Goal: Transaction & Acquisition: Download file/media

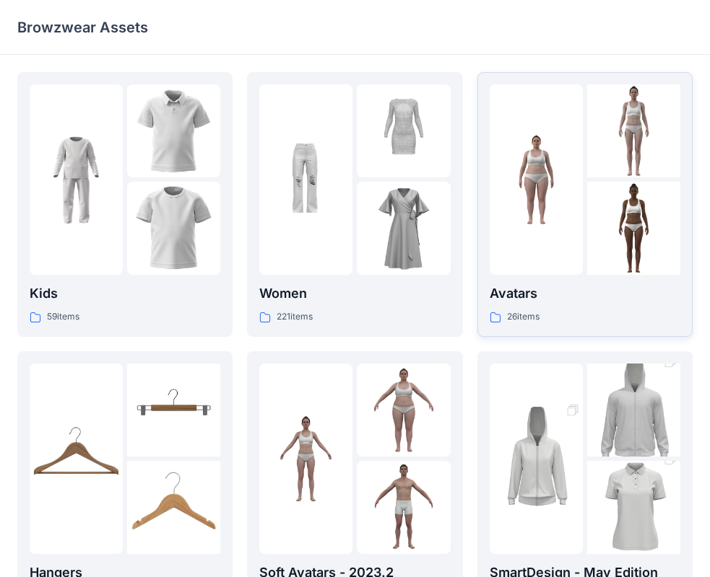
click at [593, 258] on div at bounding box center [633, 228] width 93 height 93
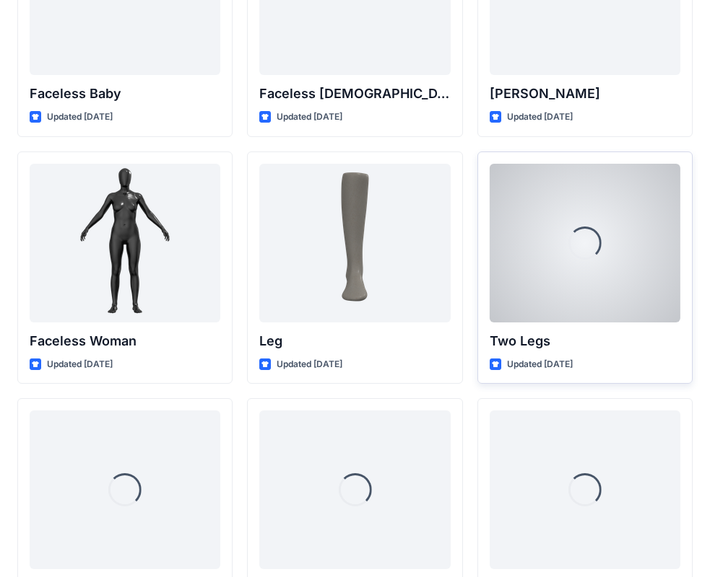
scroll to position [1188, 0]
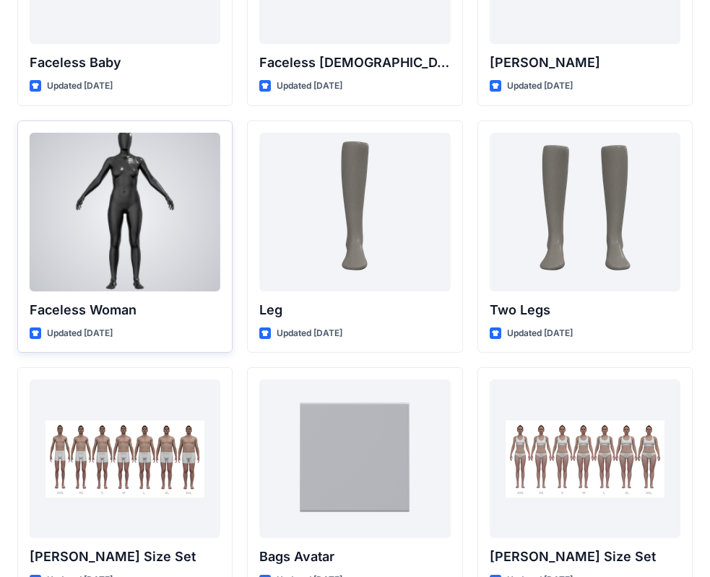
click at [149, 284] on div at bounding box center [125, 212] width 191 height 159
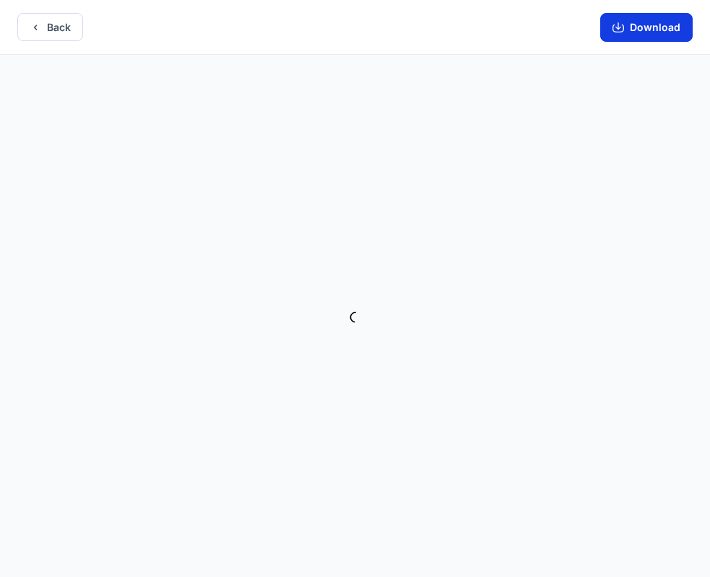
click at [622, 40] on button "Download" at bounding box center [646, 27] width 92 height 29
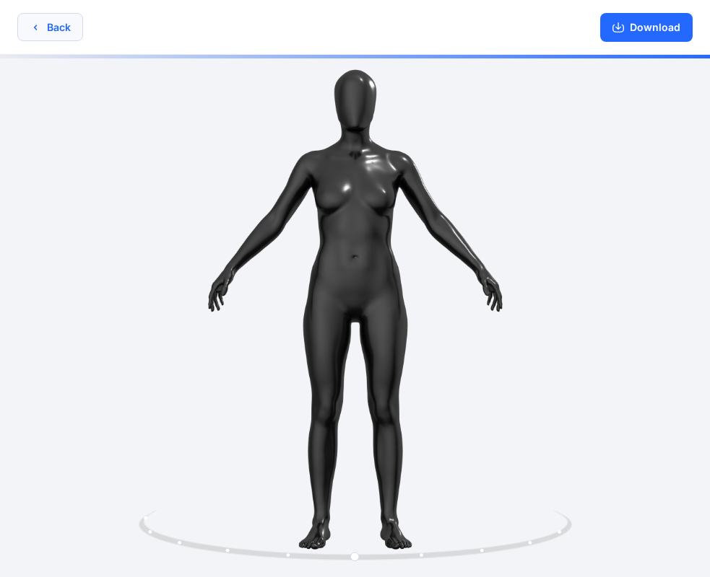
click at [70, 22] on button "Back" at bounding box center [50, 27] width 66 height 28
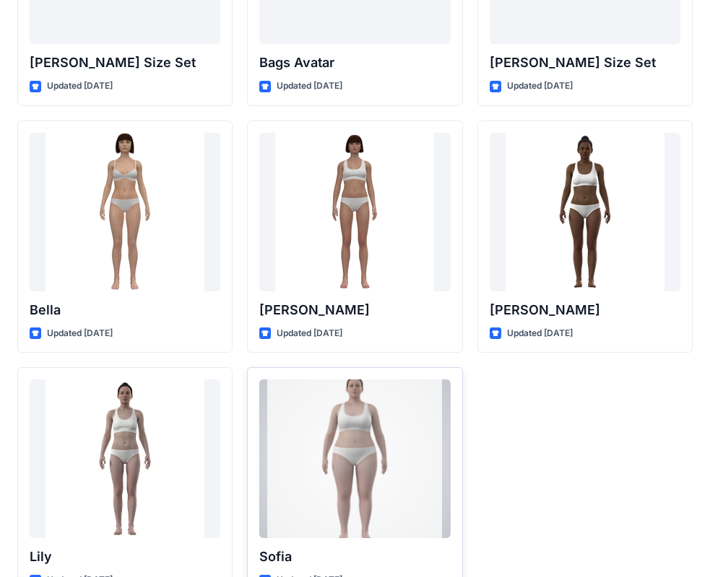
scroll to position [1723, 0]
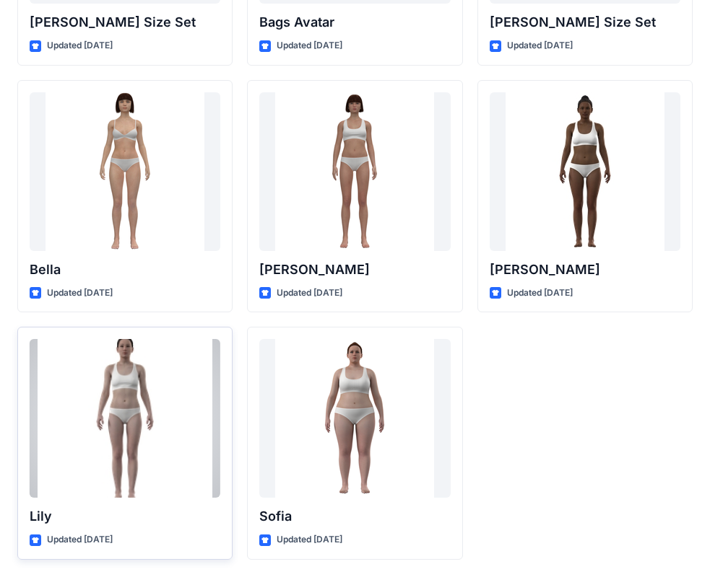
drag, startPoint x: 145, startPoint y: 529, endPoint x: 144, endPoint y: 512, distance: 16.7
click at [144, 523] on div "[PERSON_NAME] Updated [DATE]" at bounding box center [124, 443] width 215 height 233
click at [183, 442] on div at bounding box center [125, 418] width 191 height 159
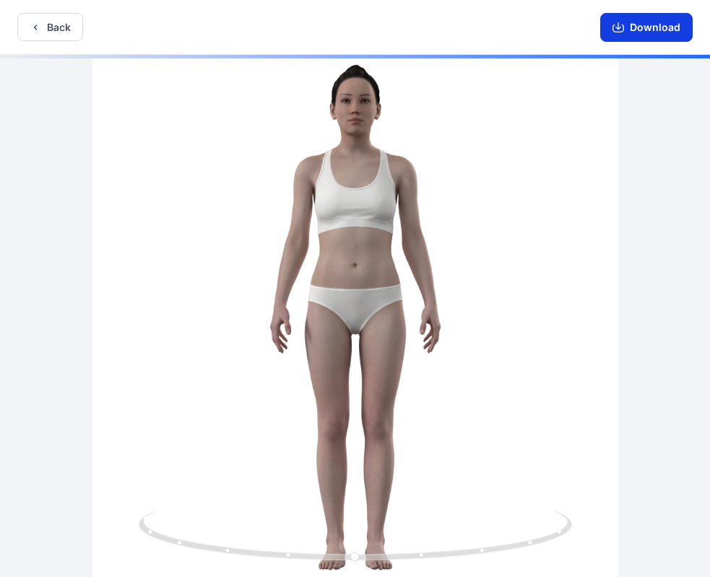
click at [624, 25] on icon "button" at bounding box center [618, 29] width 12 height 8
click at [74, 22] on button "Back" at bounding box center [50, 27] width 66 height 28
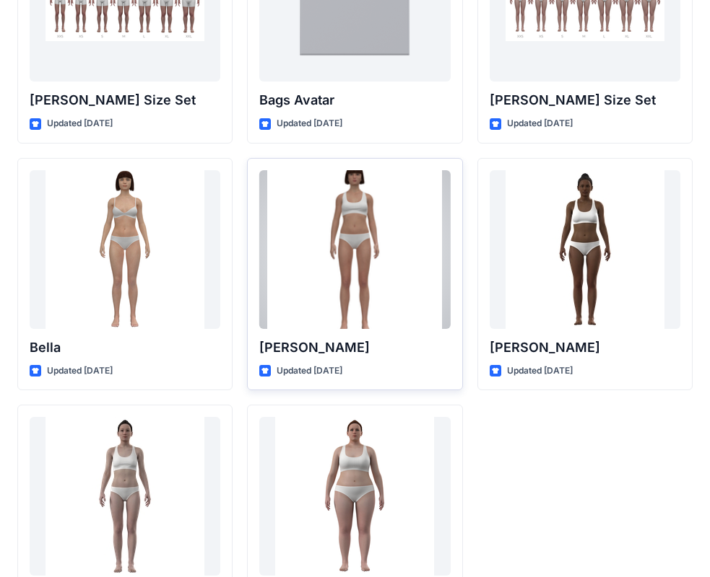
scroll to position [1651, 0]
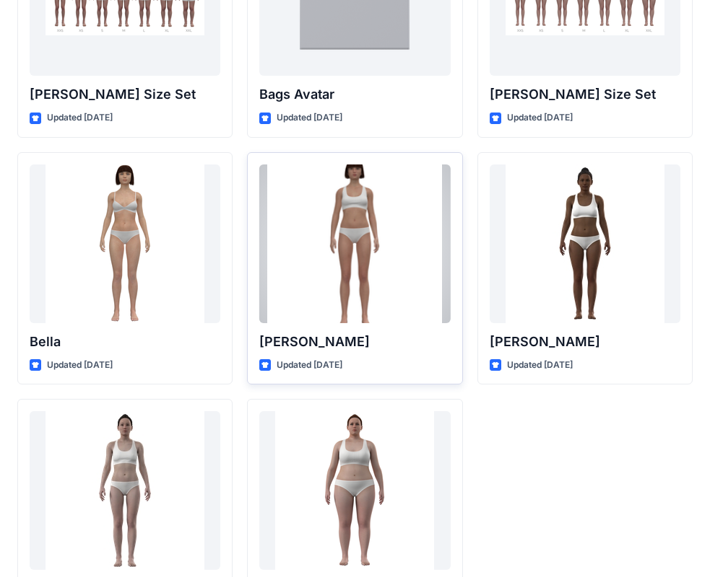
click at [326, 289] on div at bounding box center [354, 244] width 191 height 159
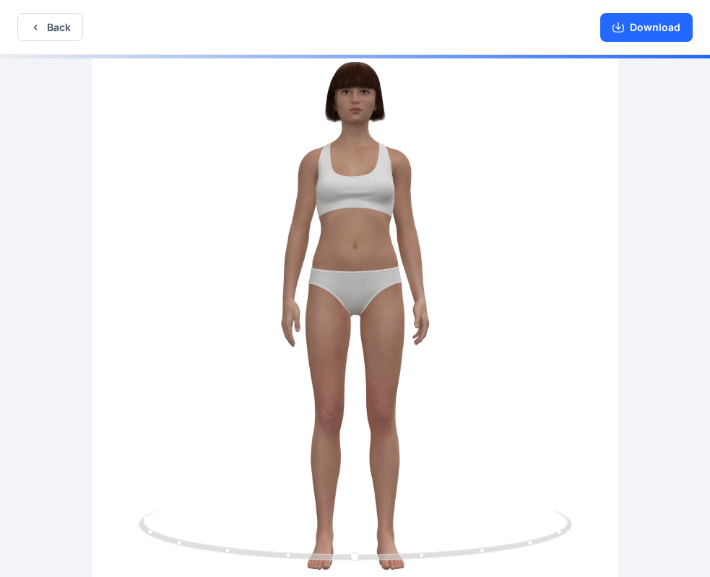
drag, startPoint x: 663, startPoint y: 30, endPoint x: 575, endPoint y: 31, distance: 87.3
click at [662, 28] on button "Download" at bounding box center [646, 27] width 92 height 29
click at [54, 33] on button "Back" at bounding box center [50, 27] width 66 height 28
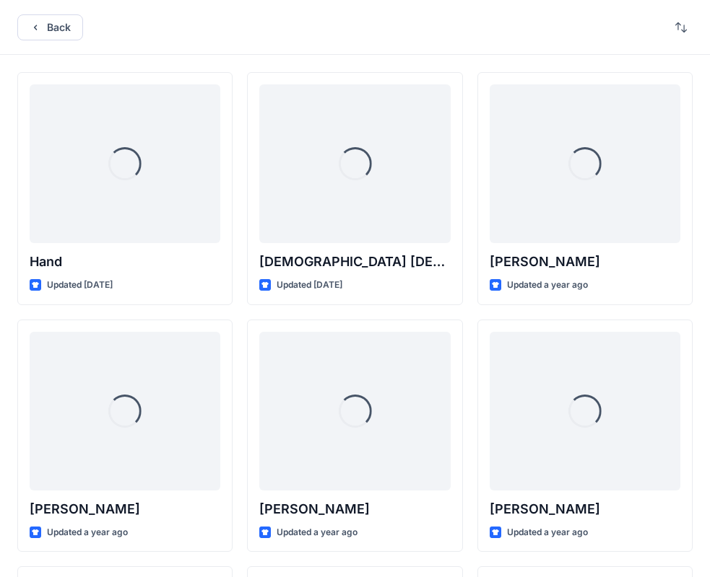
scroll to position [1651, 0]
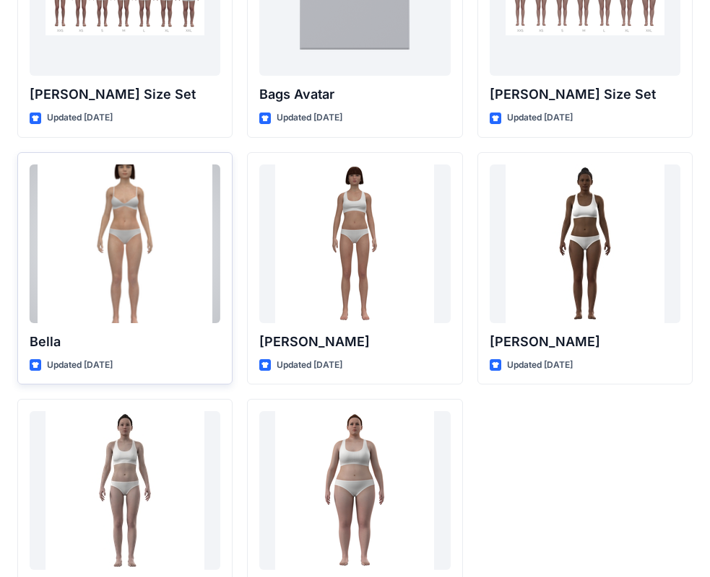
click at [191, 261] on div at bounding box center [125, 244] width 191 height 159
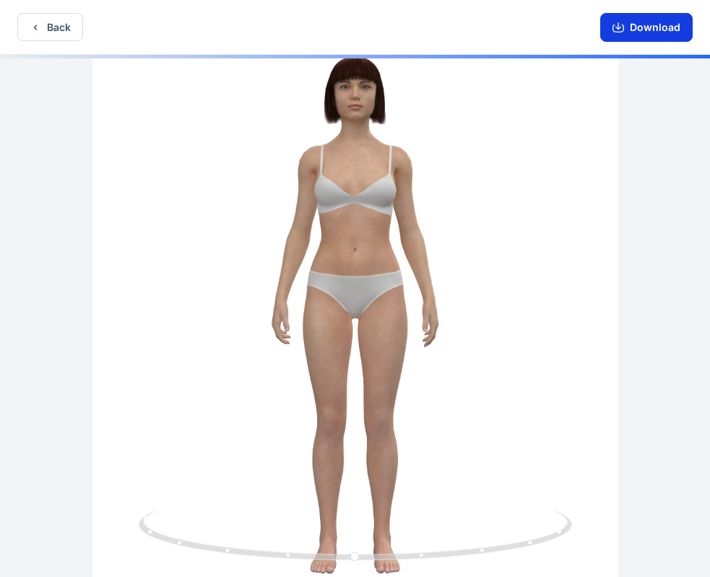
click at [657, 26] on button "Download" at bounding box center [646, 27] width 92 height 29
click at [40, 24] on icon "button" at bounding box center [36, 28] width 12 height 12
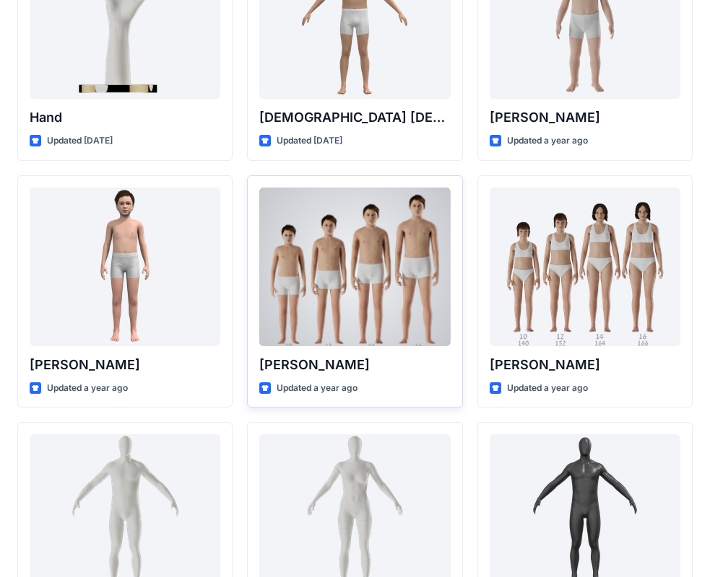
scroll to position [217, 0]
